Goal: Task Accomplishment & Management: Manage account settings

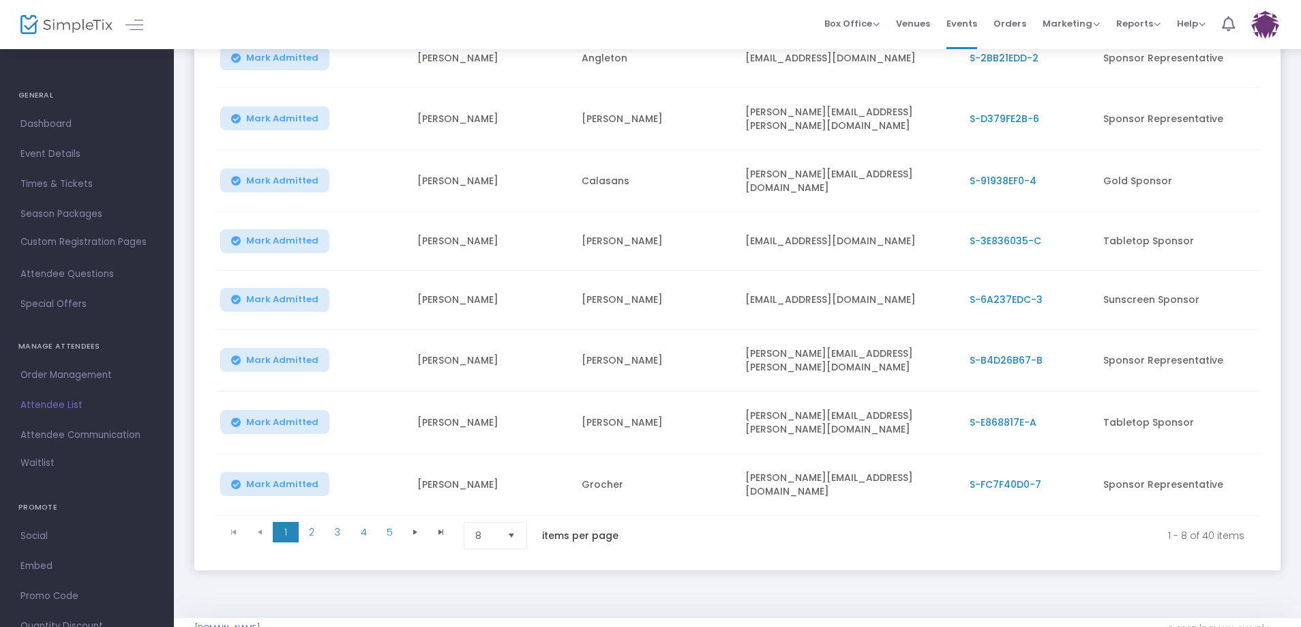
scroll to position [260, 0]
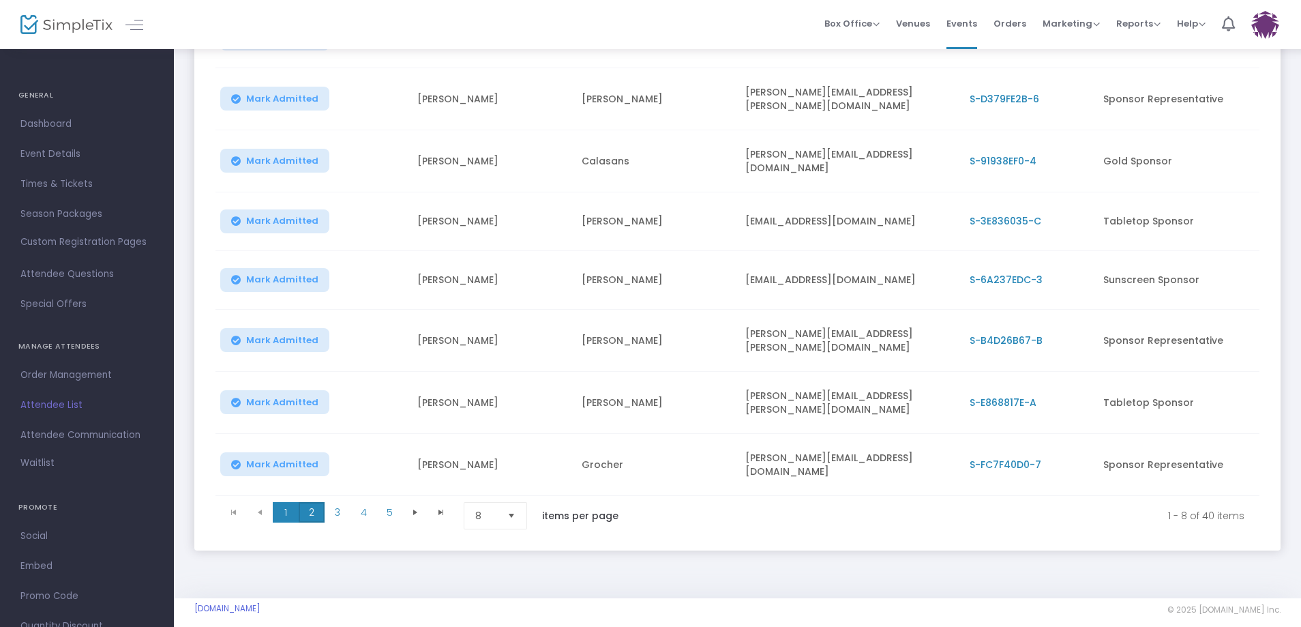
click at [319, 502] on span "2" at bounding box center [312, 512] width 26 height 20
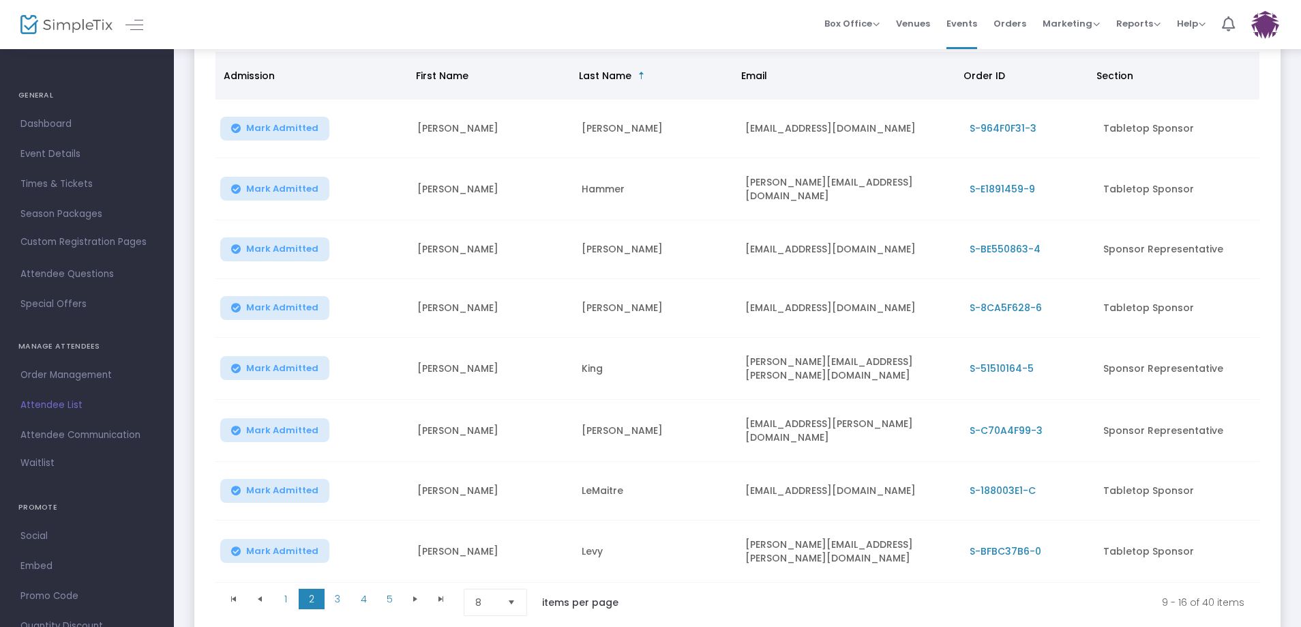
scroll to position [192, 0]
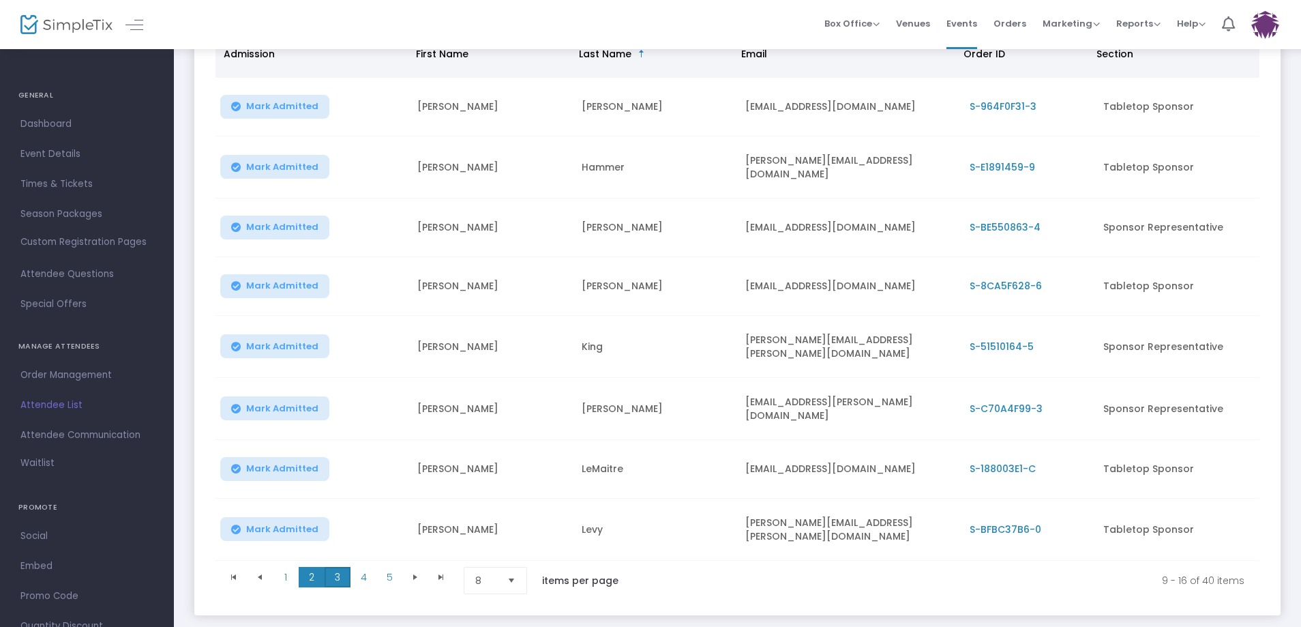
click at [333, 567] on span "3" at bounding box center [338, 577] width 26 height 20
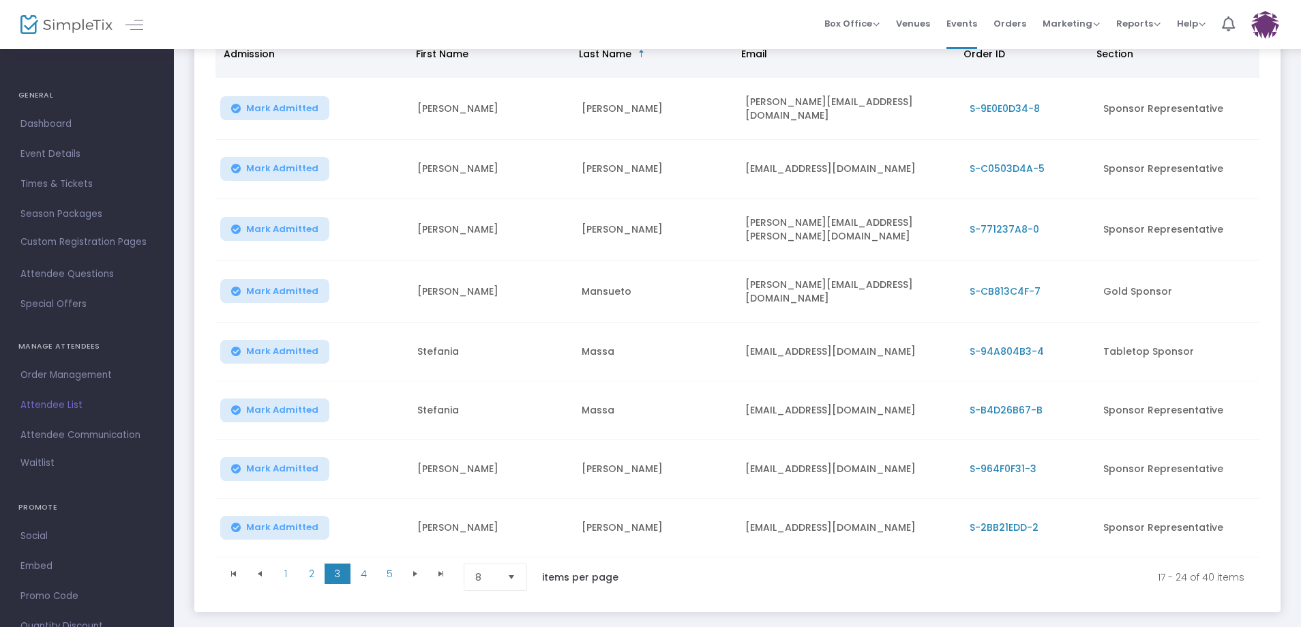
click at [365, 563] on span "4" at bounding box center [363, 573] width 26 height 20
click at [336, 564] on span "3" at bounding box center [338, 573] width 26 height 20
click at [1008, 344] on span "S-94A804B3-4" at bounding box center [1006, 351] width 74 height 14
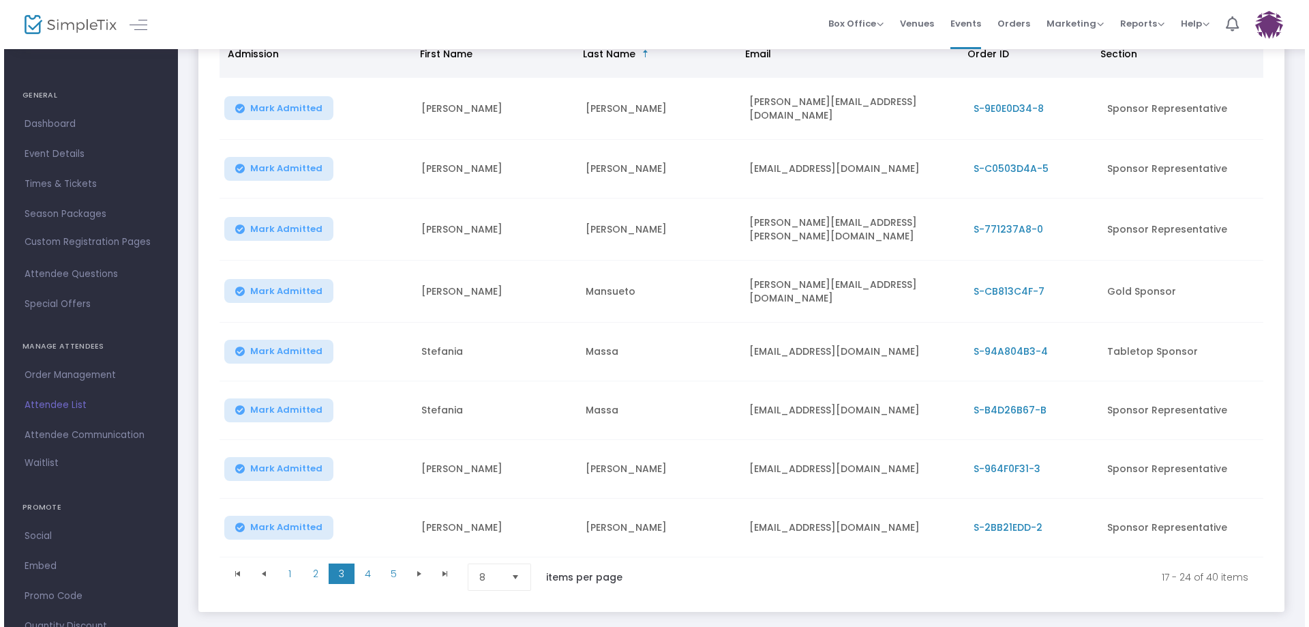
scroll to position [0, 0]
click button "Close"
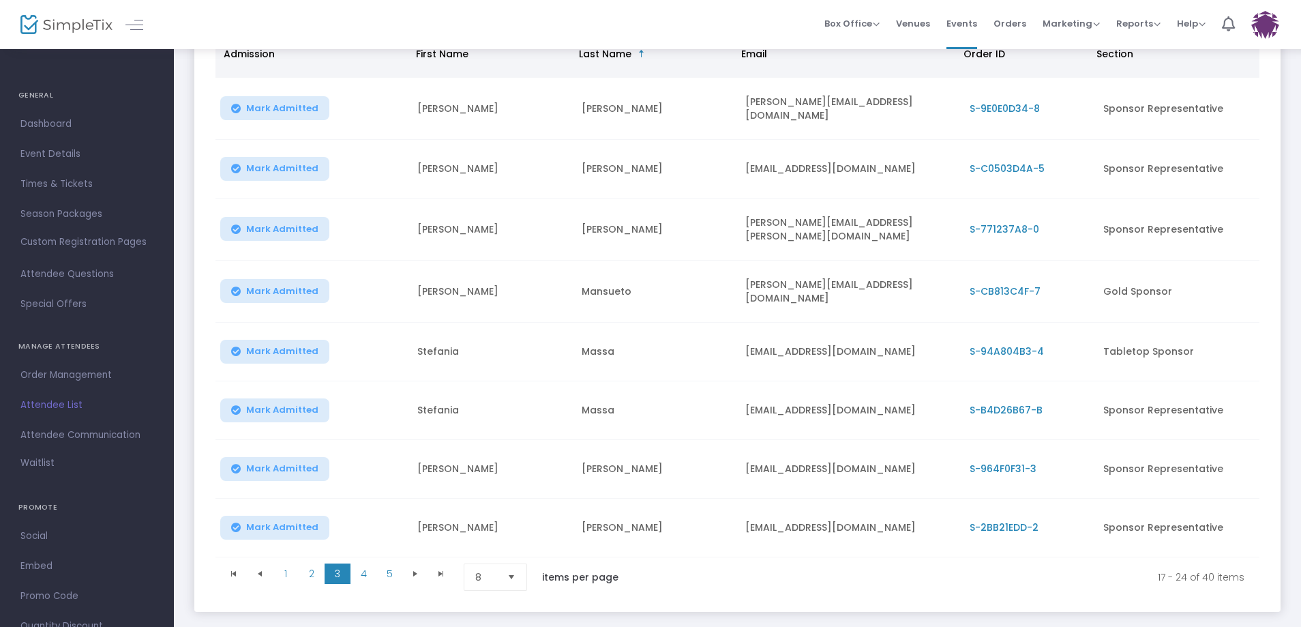
scroll to position [112, 0]
click at [1012, 358] on span "S-94A804B3-4" at bounding box center [1006, 351] width 74 height 14
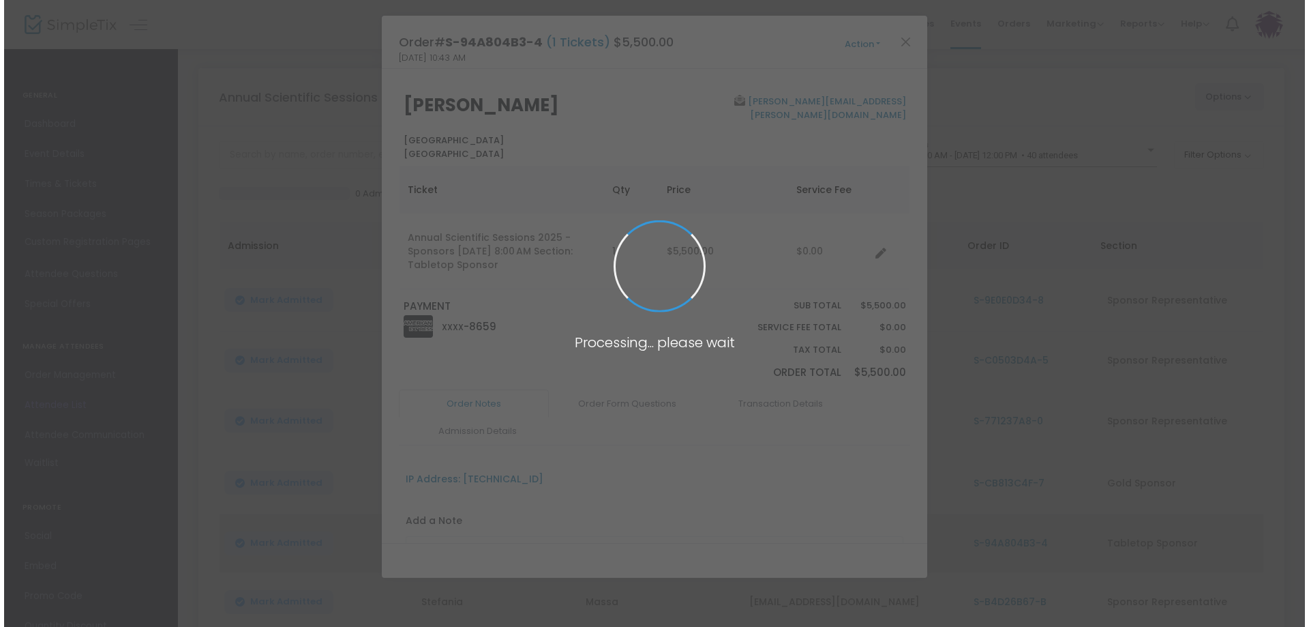
scroll to position [0, 0]
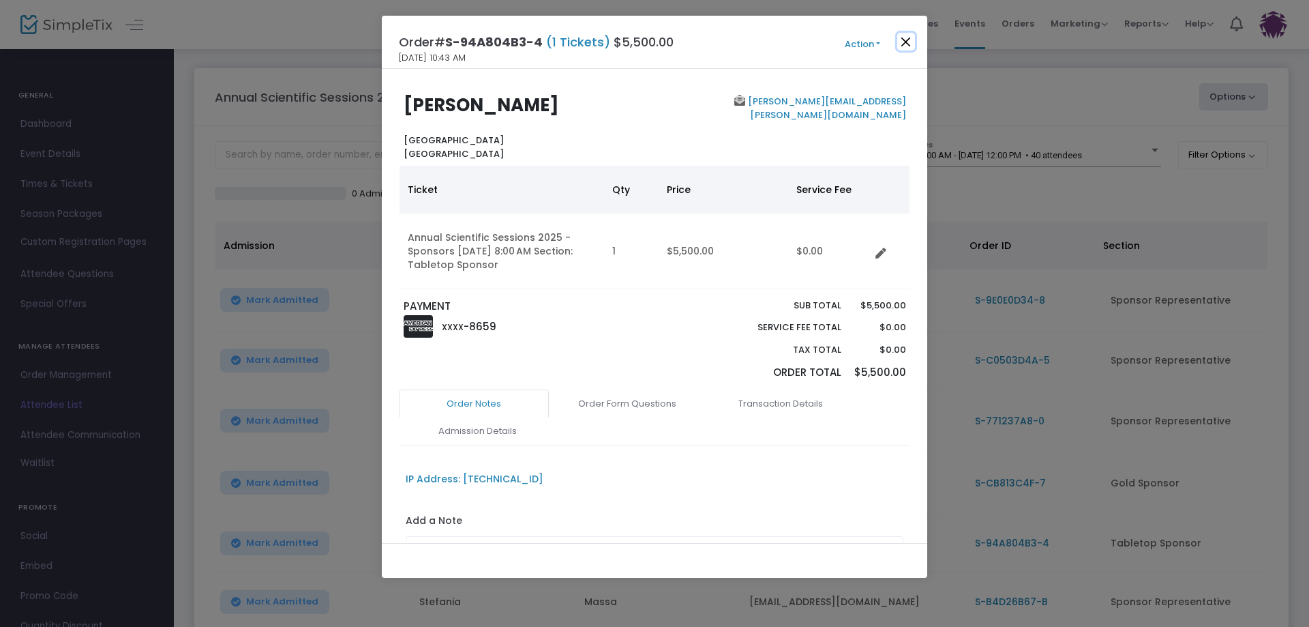
click at [903, 39] on button "Close" at bounding box center [906, 42] width 18 height 18
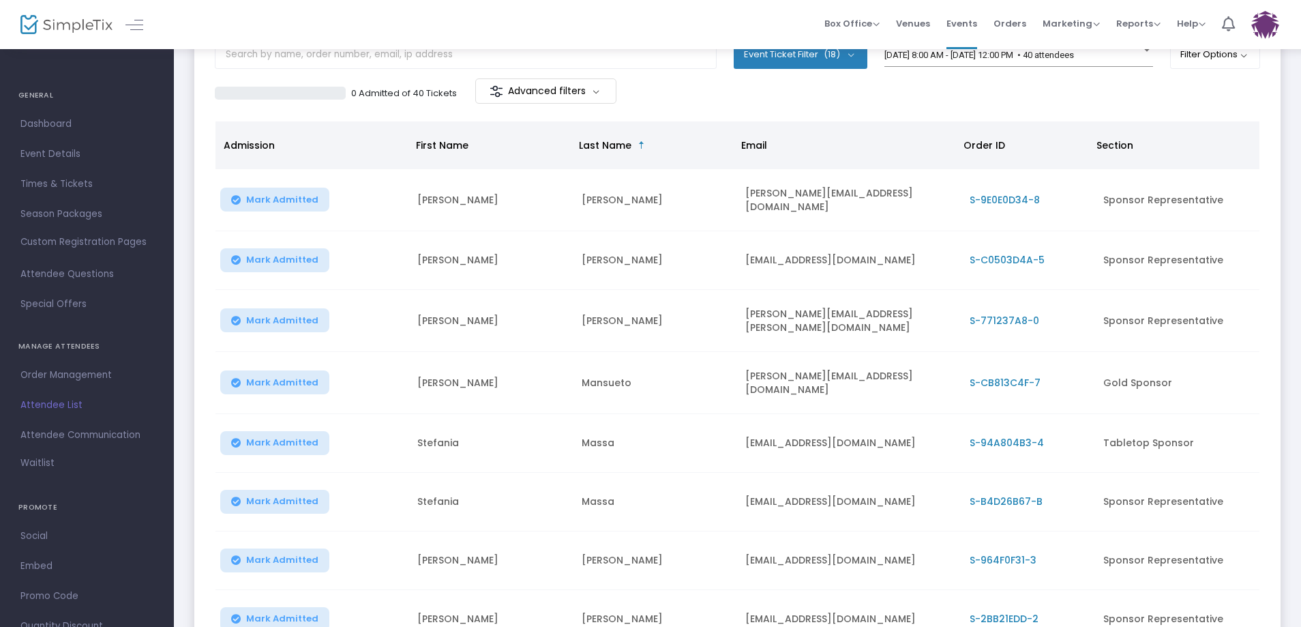
scroll to position [112, 0]
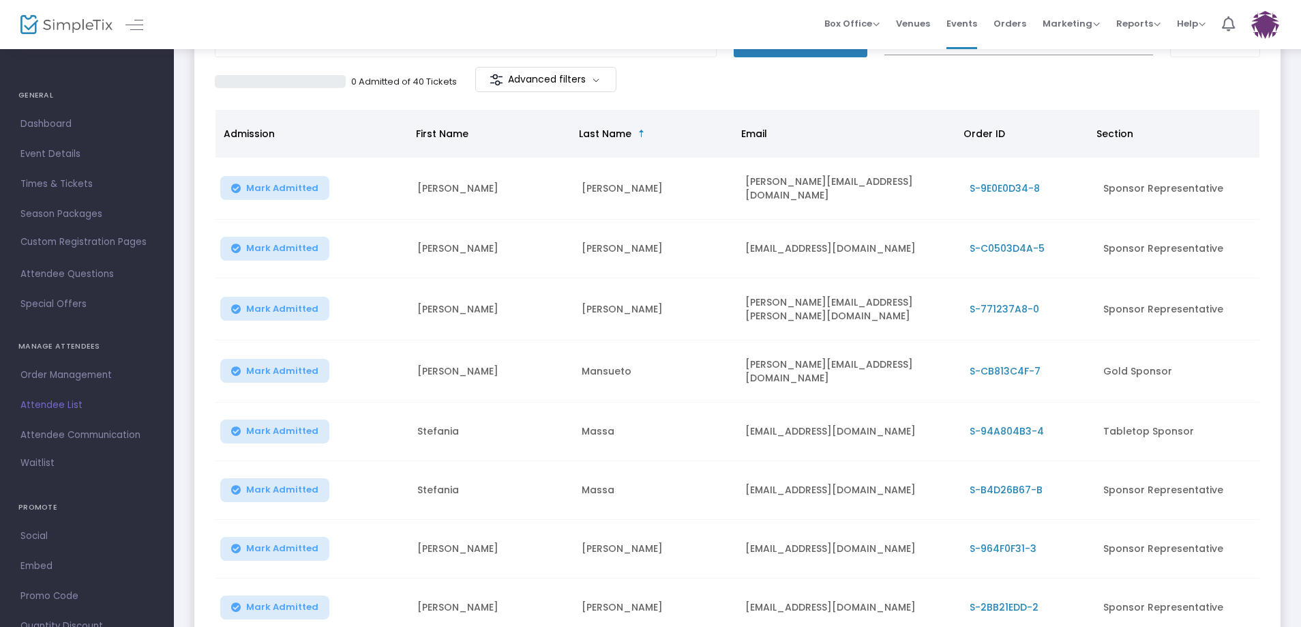
click at [995, 484] on span "S-B4D26B67-B" at bounding box center [1005, 490] width 73 height 14
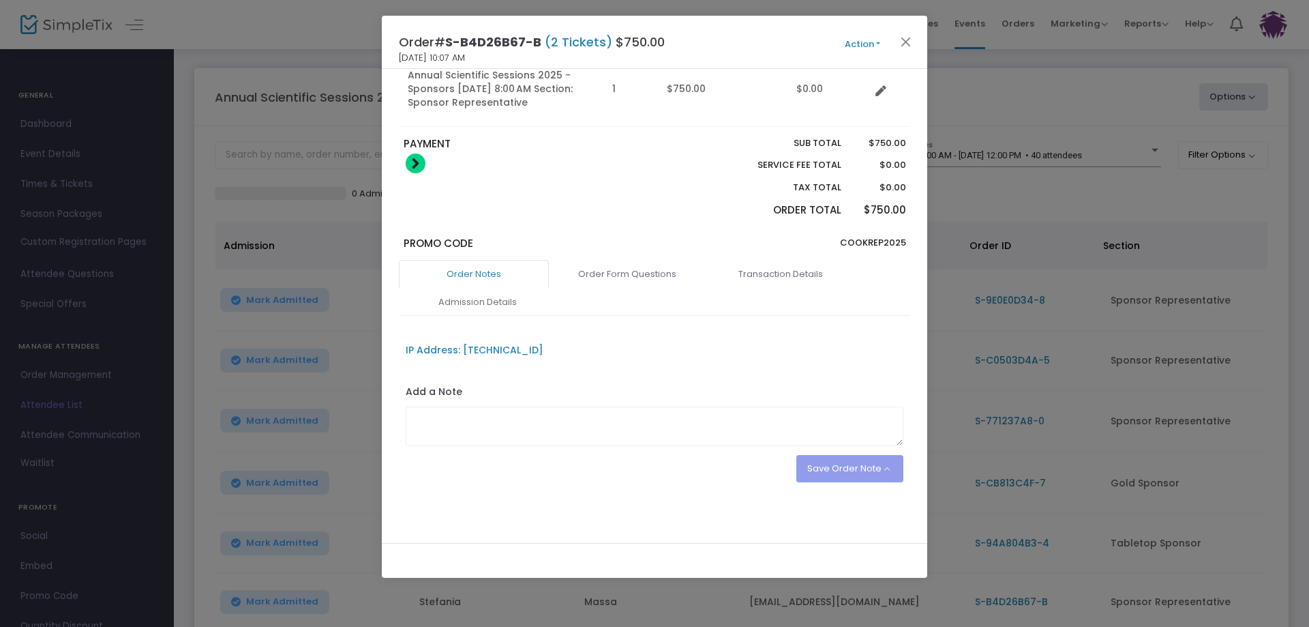
scroll to position [239, 0]
click at [623, 268] on link "Order Form Questions" at bounding box center [627, 273] width 150 height 29
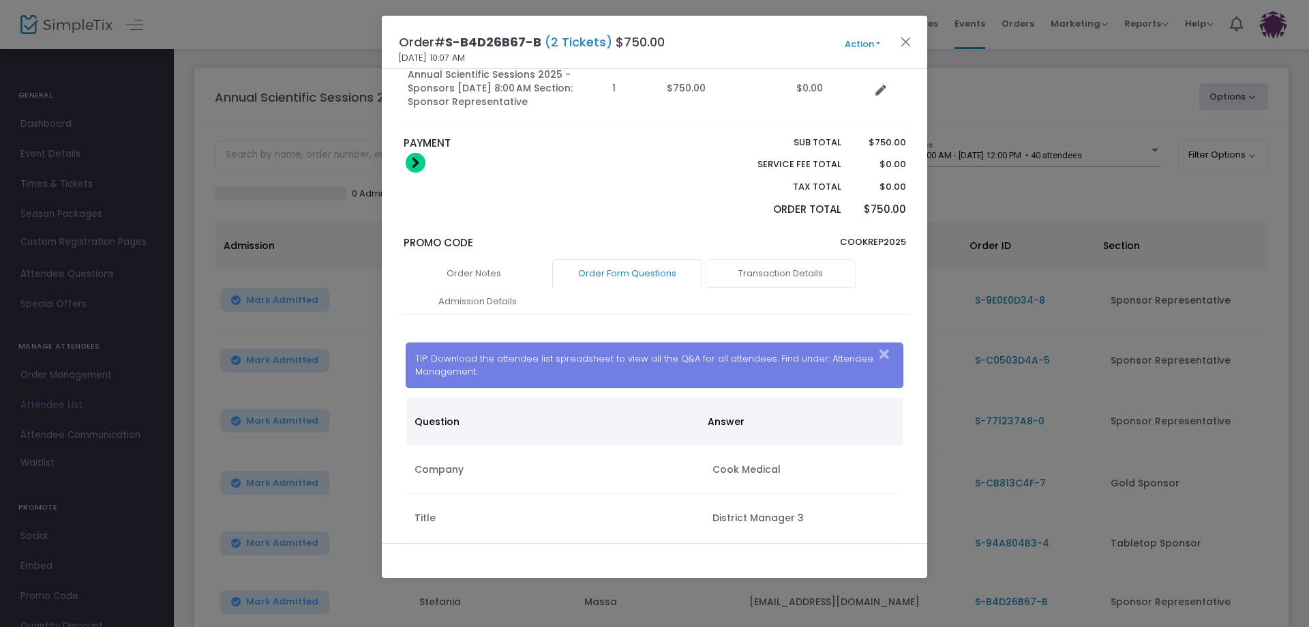
click at [788, 274] on link "Transaction Details" at bounding box center [781, 273] width 150 height 29
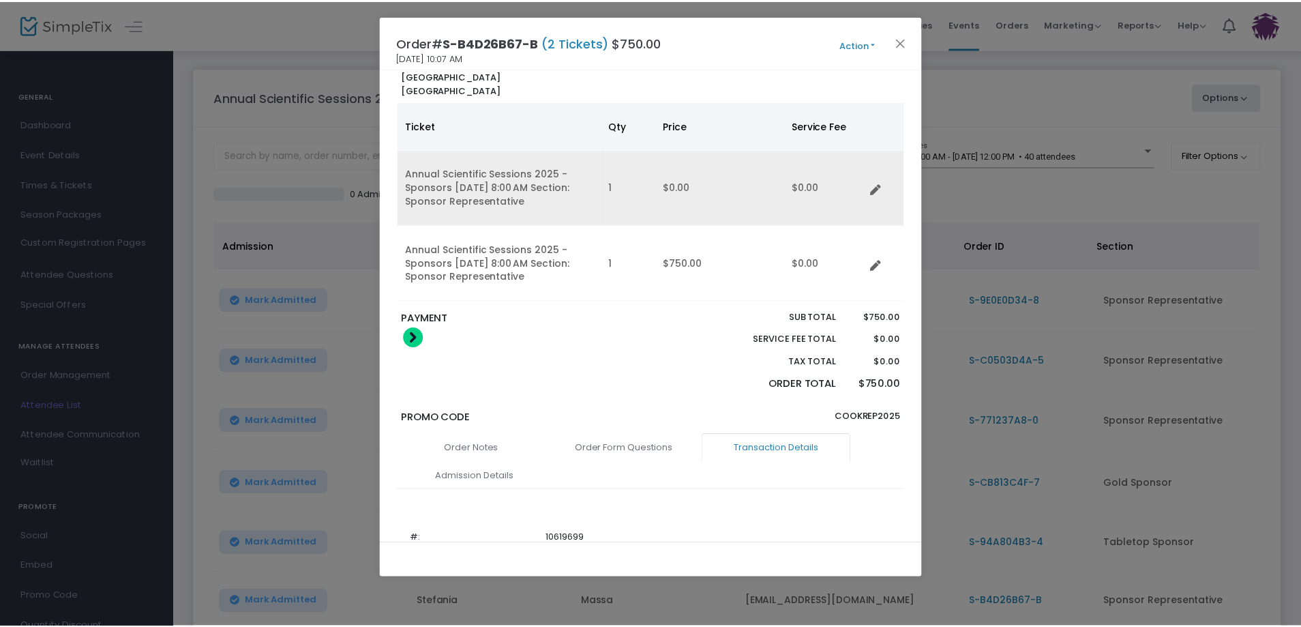
scroll to position [0, 0]
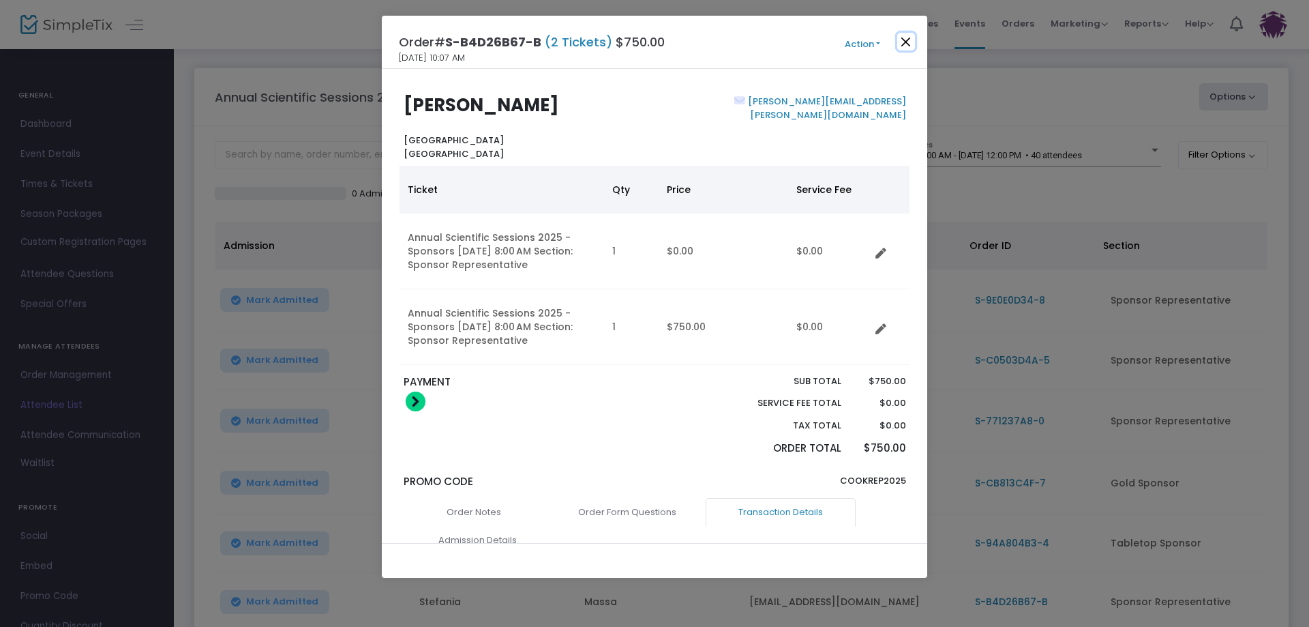
click at [905, 37] on button "Close" at bounding box center [906, 42] width 18 height 18
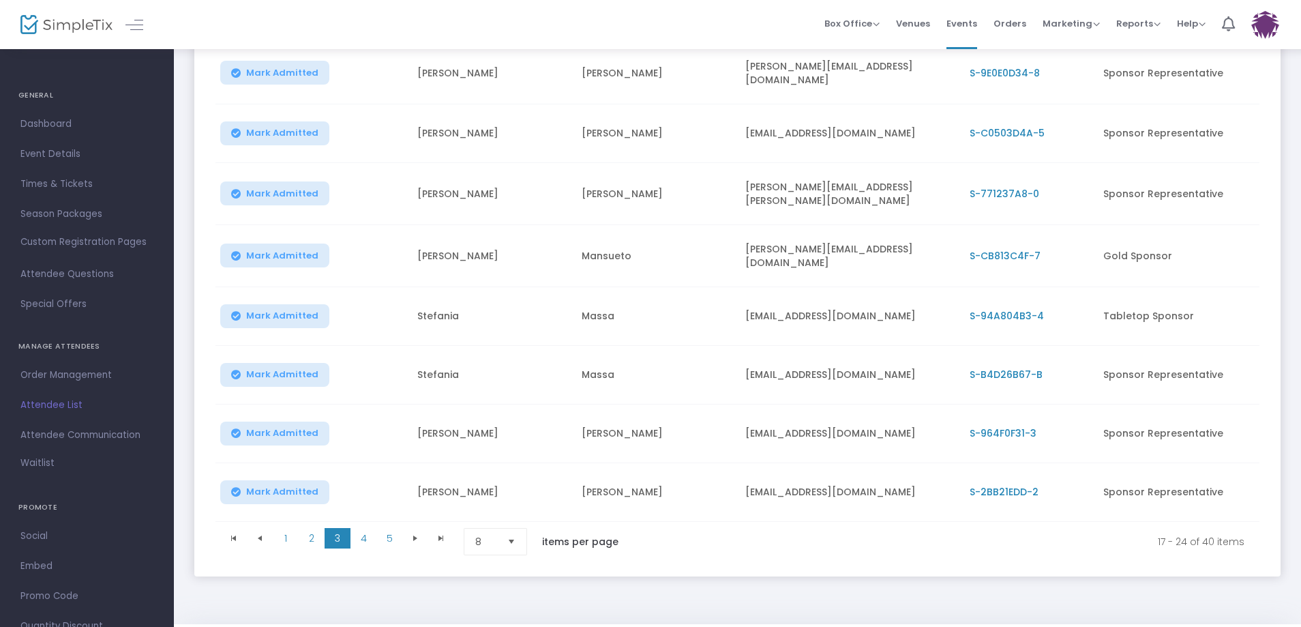
scroll to position [248, 0]
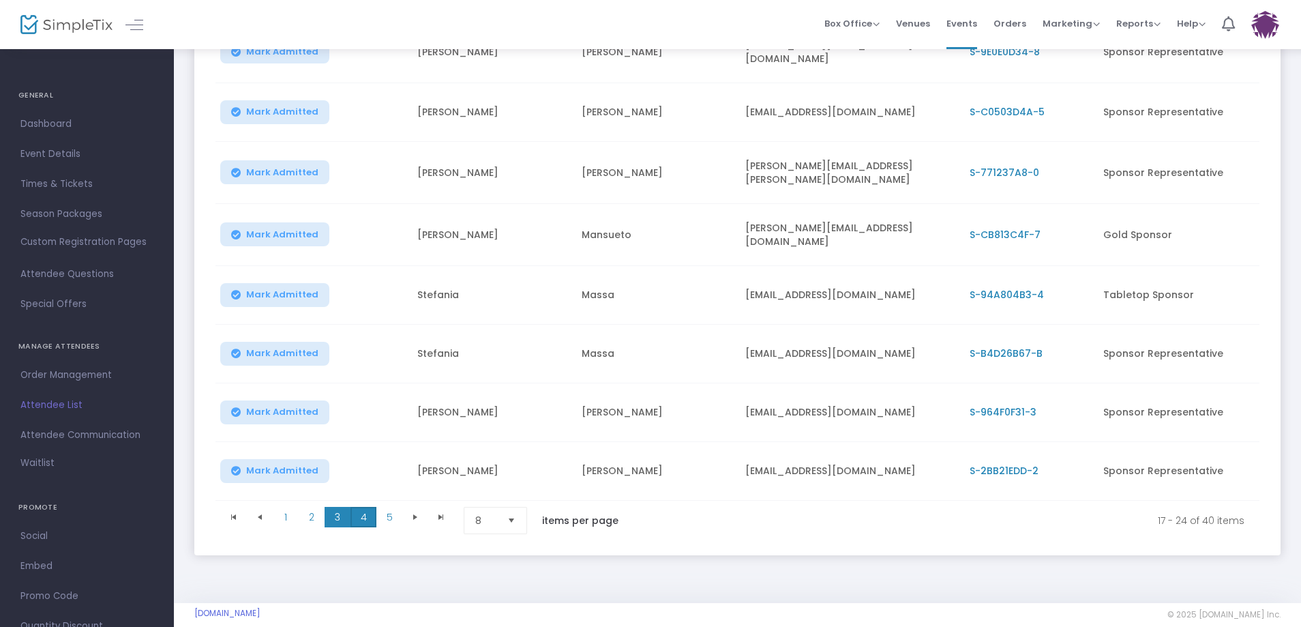
click at [364, 513] on span "4" at bounding box center [363, 517] width 26 height 20
